Goal: Navigation & Orientation: Find specific page/section

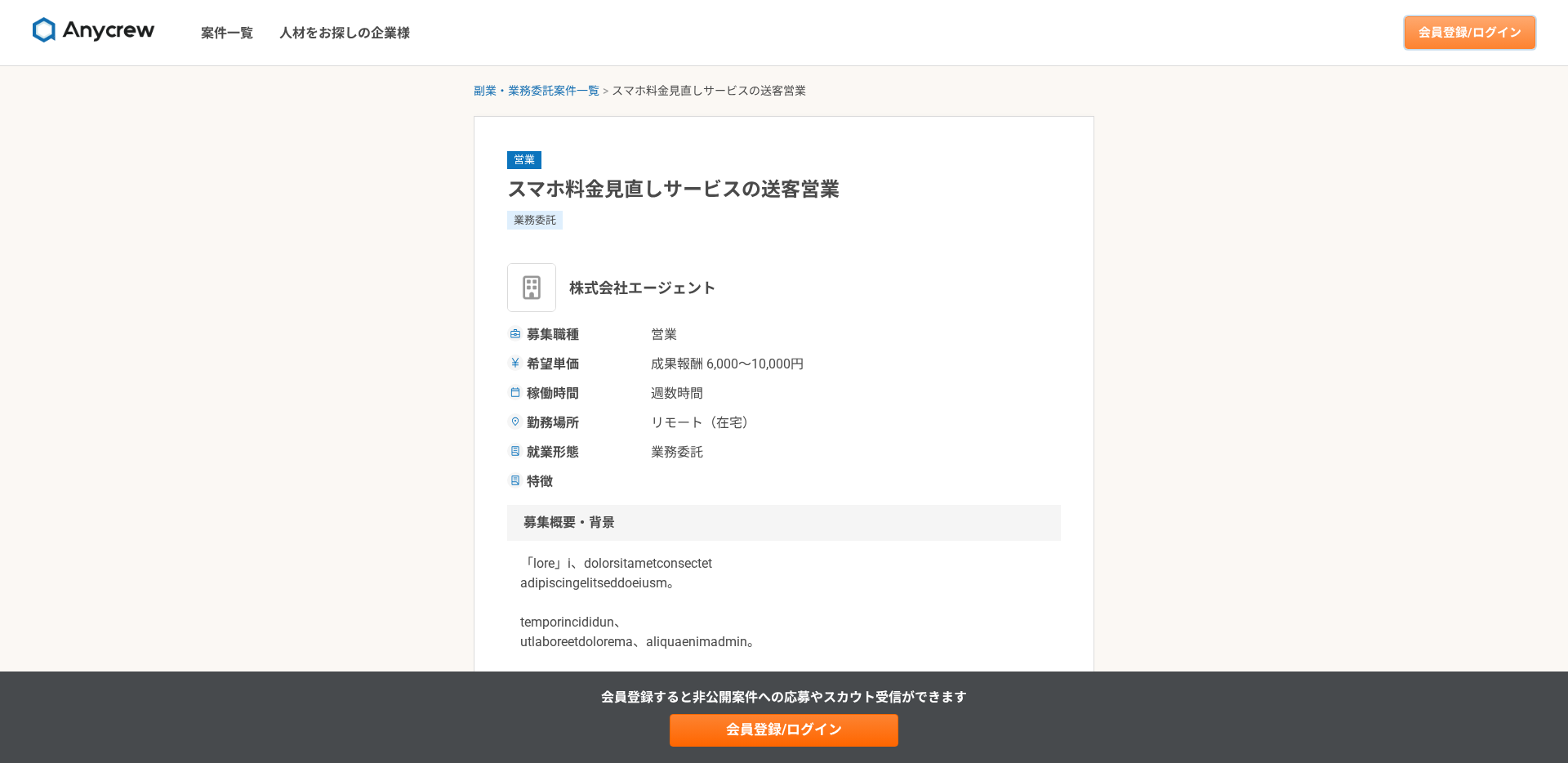
click at [1472, 47] on link "会員登録/ログイン" at bounding box center [1470, 32] width 131 height 32
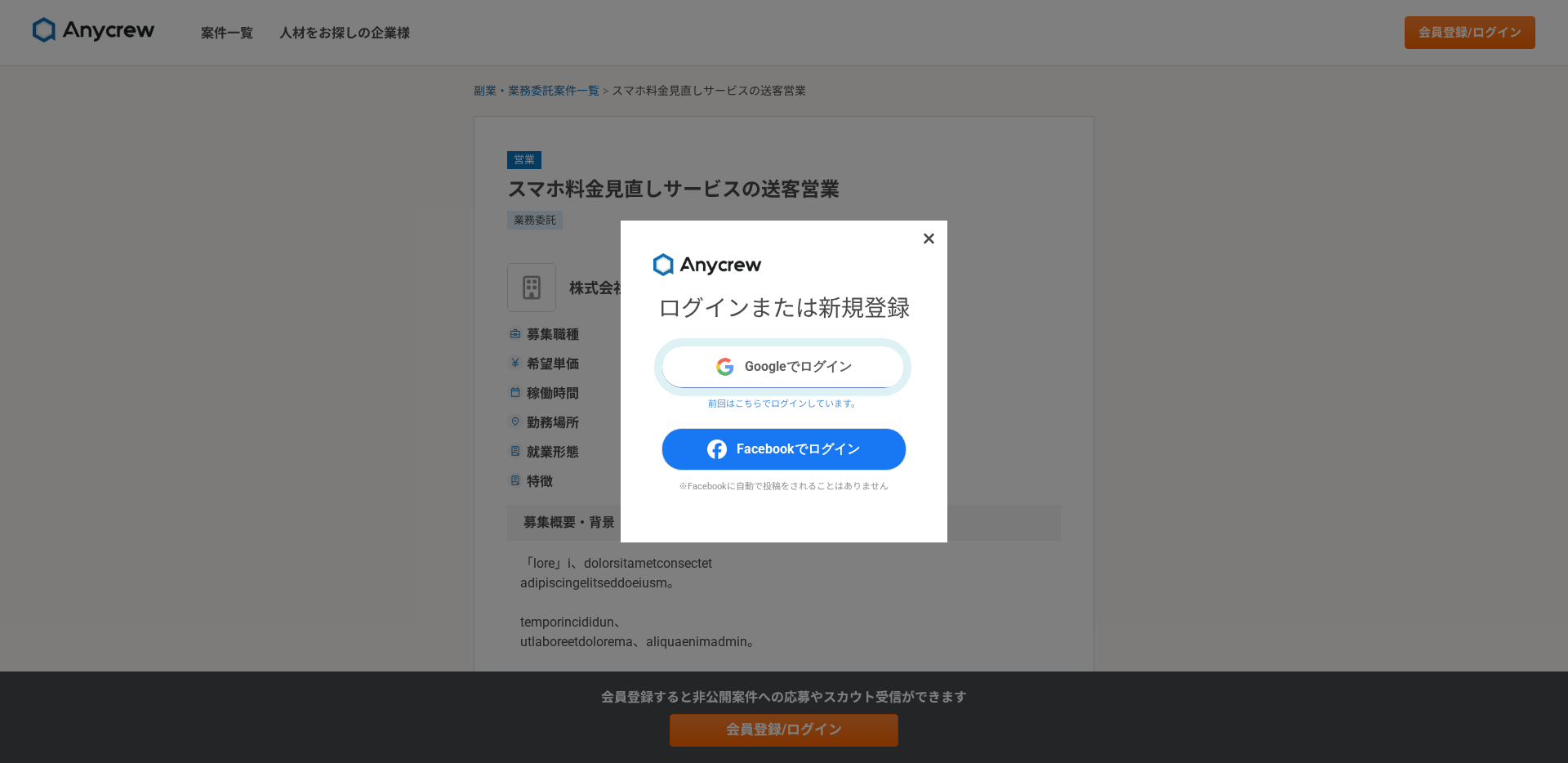
click at [862, 366] on button "Googleでログイン" at bounding box center [784, 367] width 245 height 43
click at [412, 48] on div "ログインまたは新規登録 Googleでログイン 前回はこちらでログインしています。 Facebookでログイン ※Facebookに自動で投稿をされることはあ…" at bounding box center [784, 381] width 1568 height 763
click at [930, 245] on icon at bounding box center [929, 239] width 12 height 17
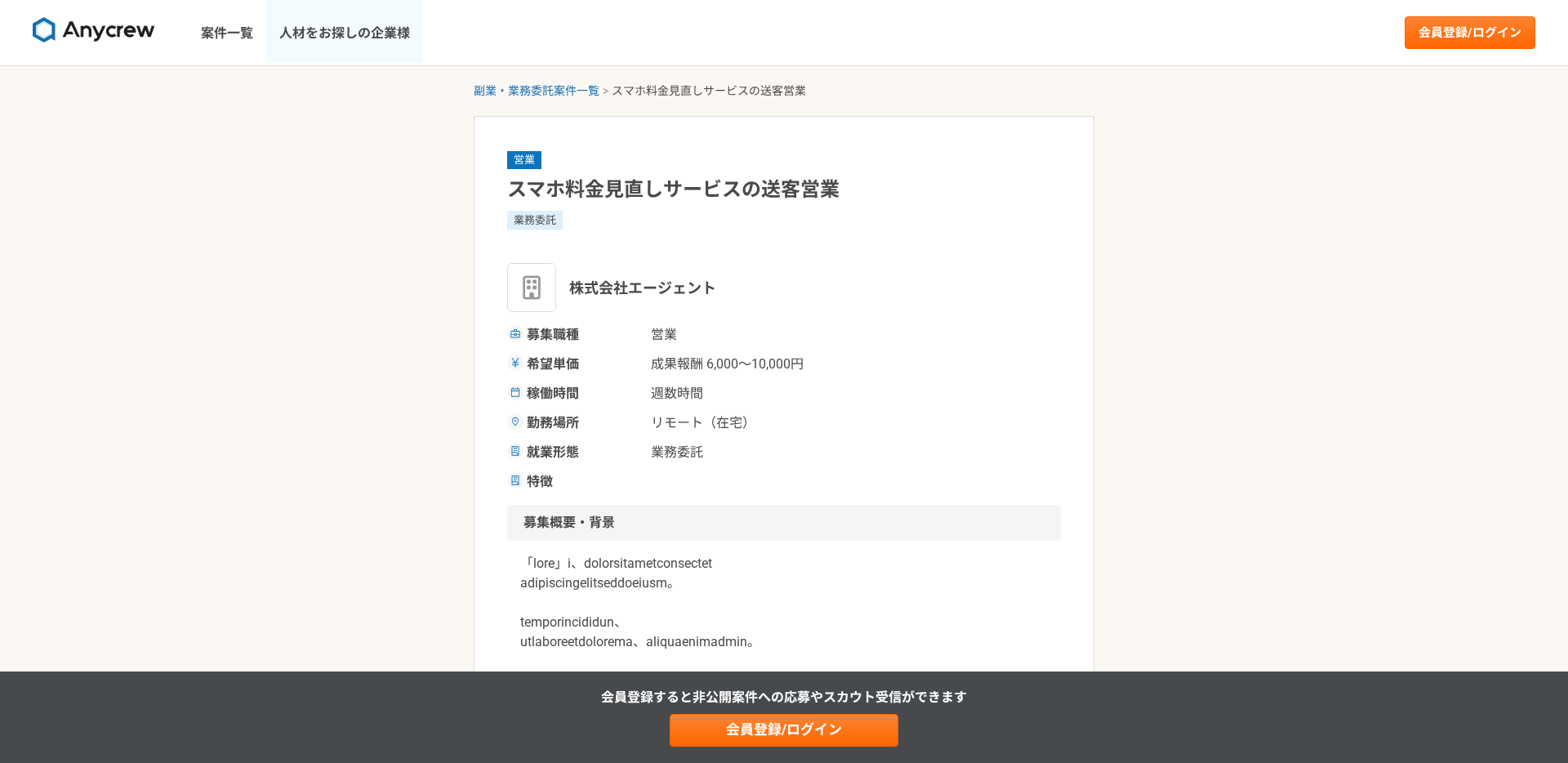
click at [390, 31] on link "人材をお探しの企業様" at bounding box center [344, 32] width 157 height 66
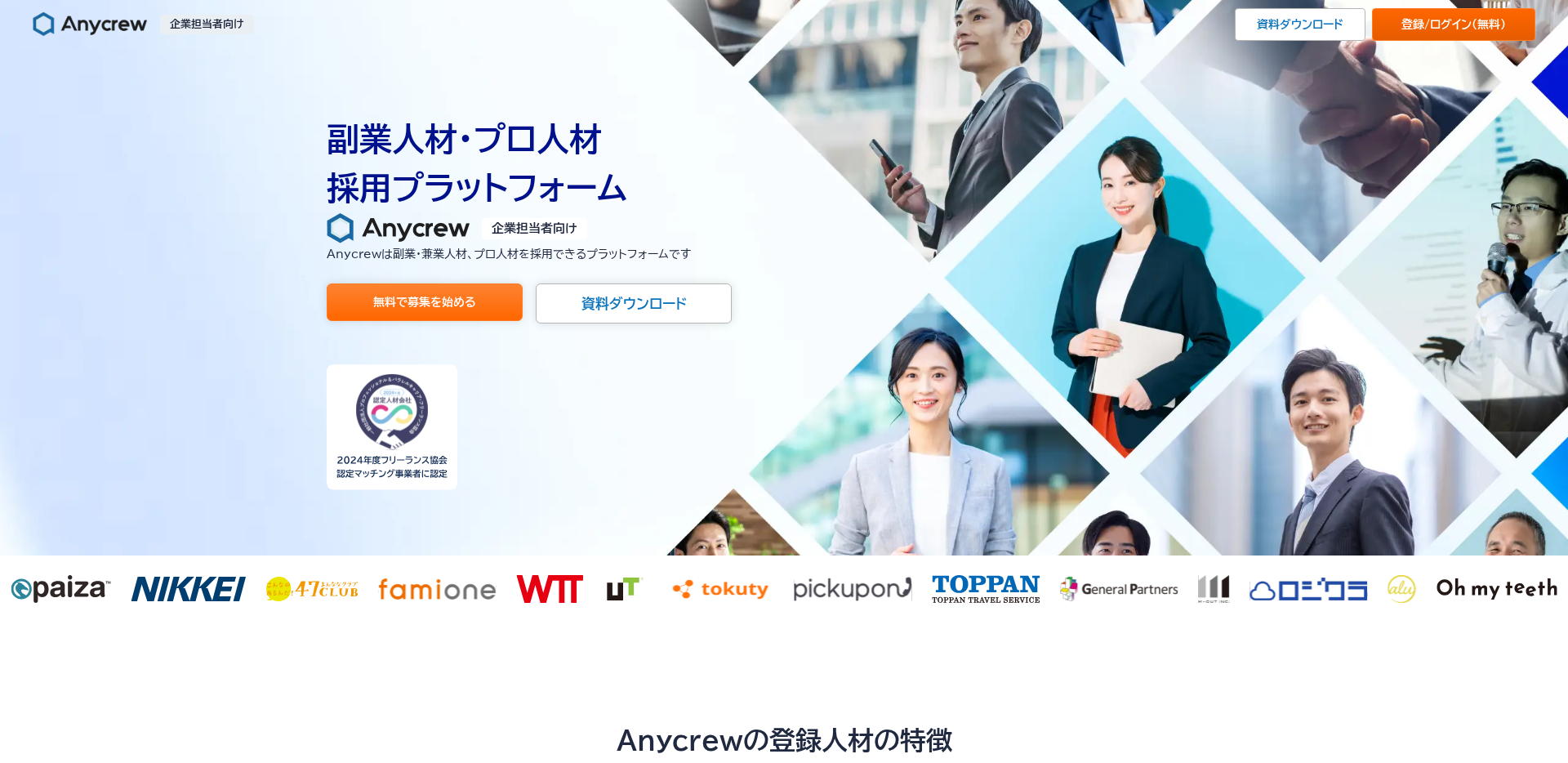
click at [1402, 22] on link "登録/ログイン （無料）" at bounding box center [1454, 24] width 163 height 32
